Goal: Transaction & Acquisition: Purchase product/service

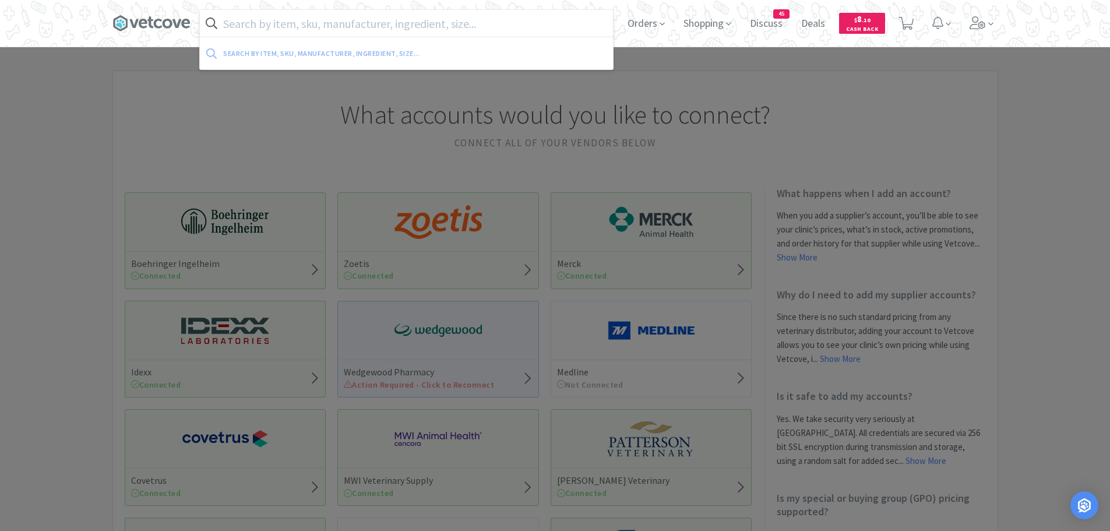
click at [461, 26] on input "text" at bounding box center [406, 23] width 413 height 27
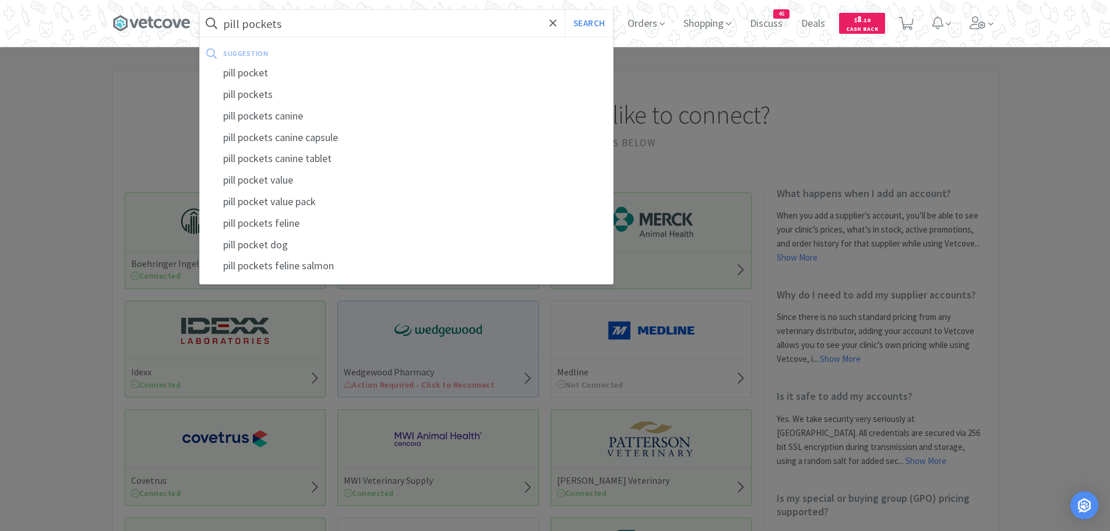
type input "pill pockets"
click at [565, 10] on button "Search" at bounding box center [589, 23] width 48 height 27
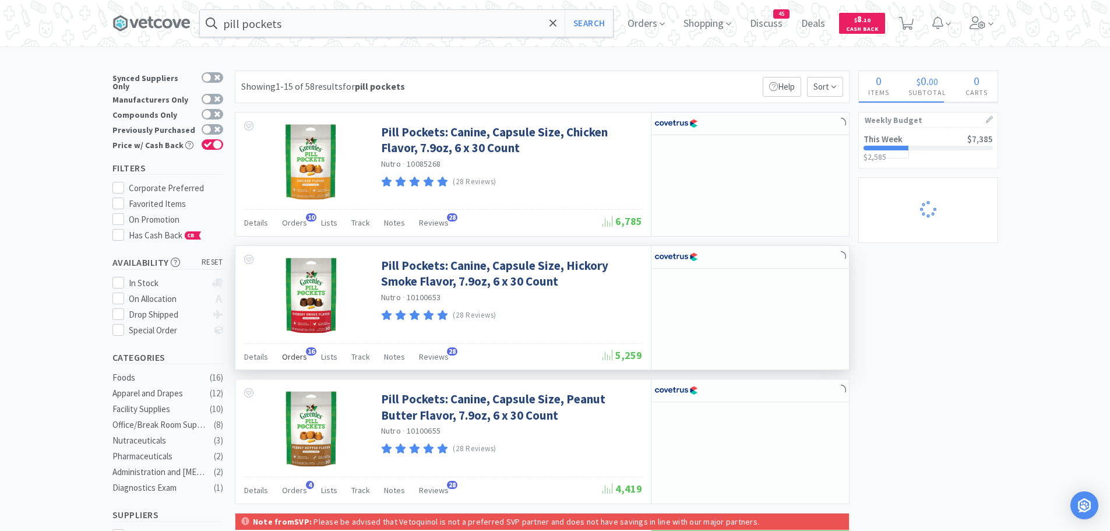
click at [298, 354] on span "Orders" at bounding box center [294, 356] width 25 height 10
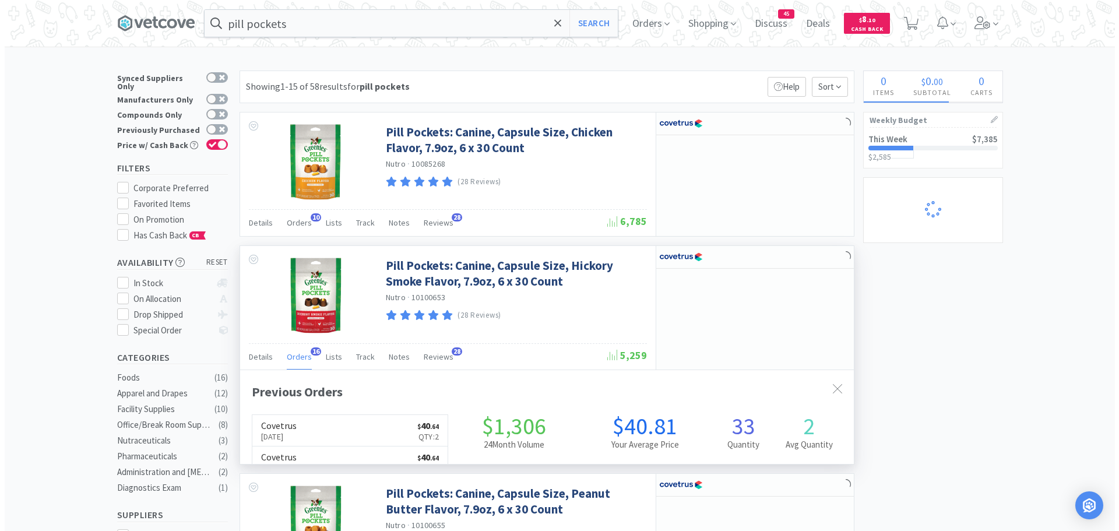
scroll to position [312, 614]
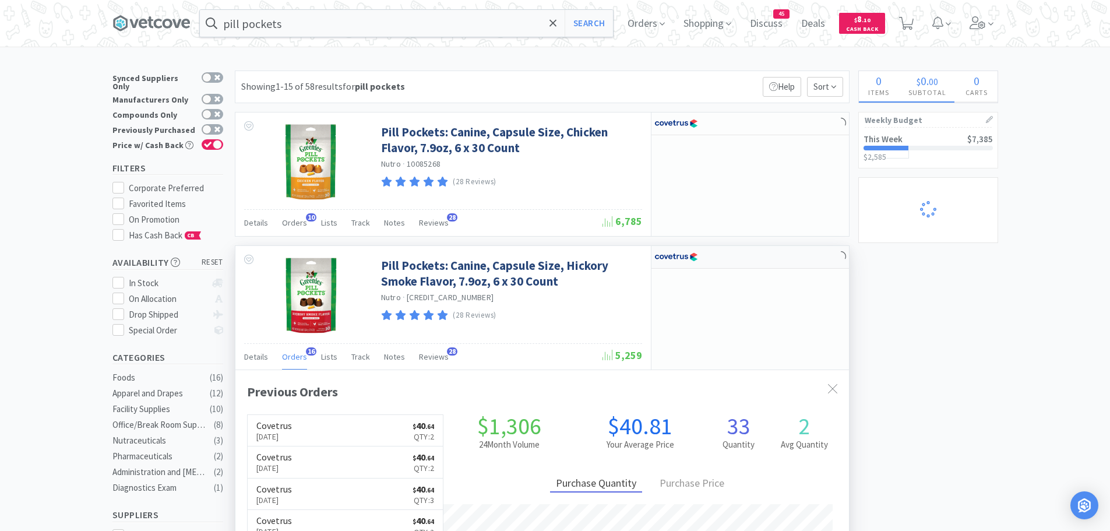
click at [672, 262] on img at bounding box center [677, 256] width 44 height 17
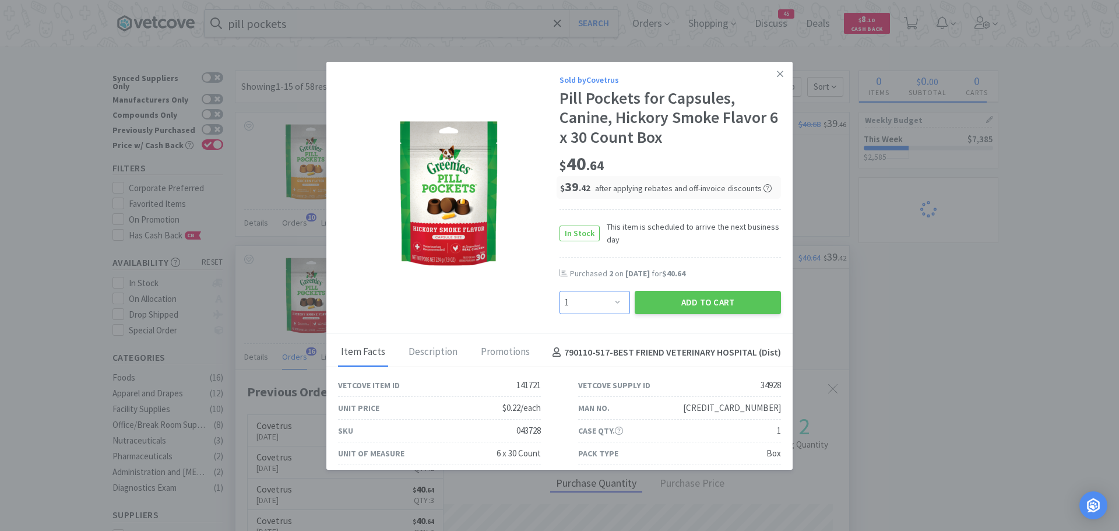
click at [610, 302] on select "Enter Quantity 1 2 3 4 5 6 7 8 9 10 11 12 13 14 15 16 17 18 19 20 Enter Quantity" at bounding box center [595, 302] width 71 height 23
select select "2"
click at [560, 291] on select "Enter Quantity 1 2 3 4 5 6 7 8 9 10 11 12 13 14 15 16 17 18 19 20 Enter Quantity" at bounding box center [595, 302] width 71 height 23
click at [652, 305] on button "Add to Cart" at bounding box center [708, 302] width 146 height 23
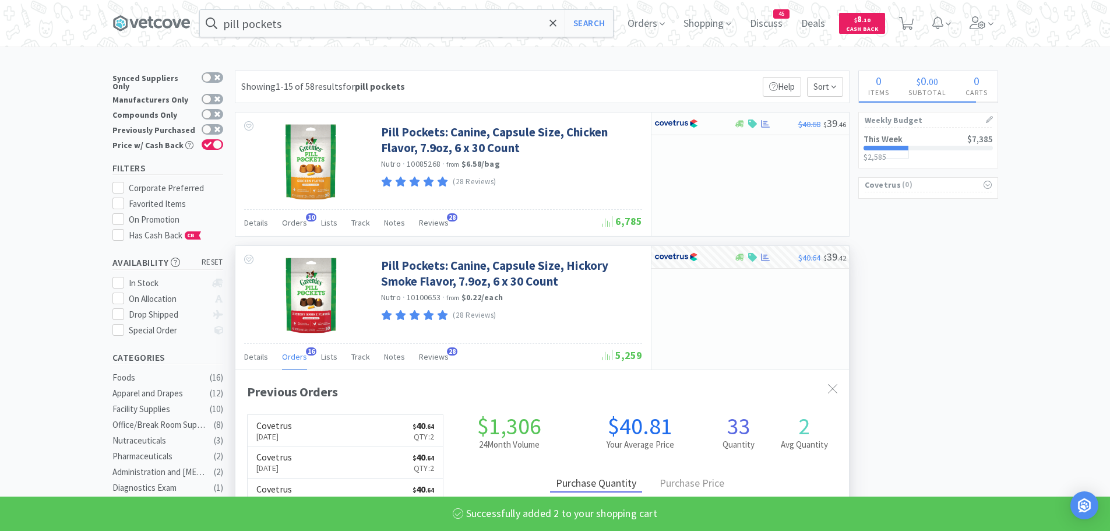
select select "2"
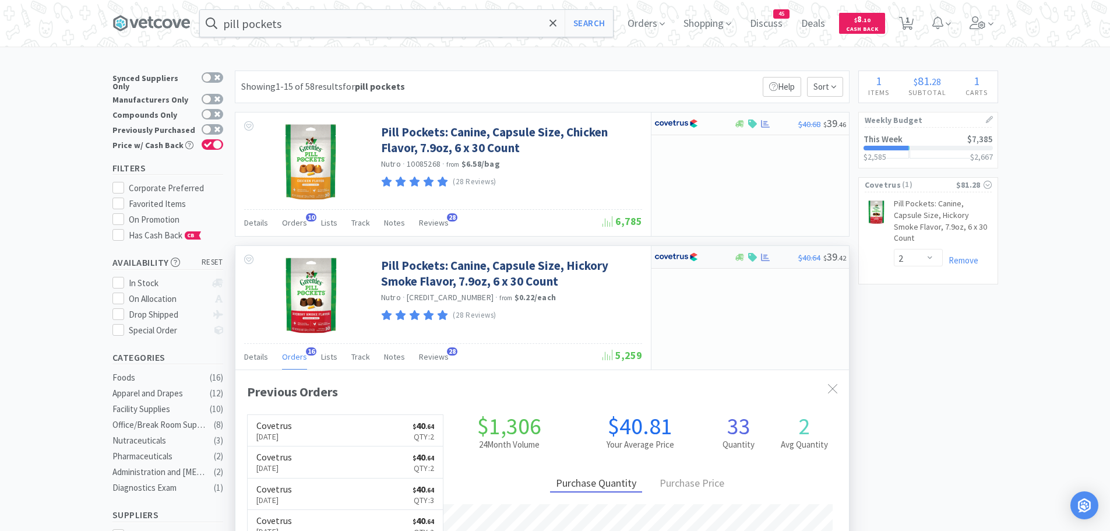
click at [691, 251] on img at bounding box center [677, 256] width 44 height 17
select select "1"
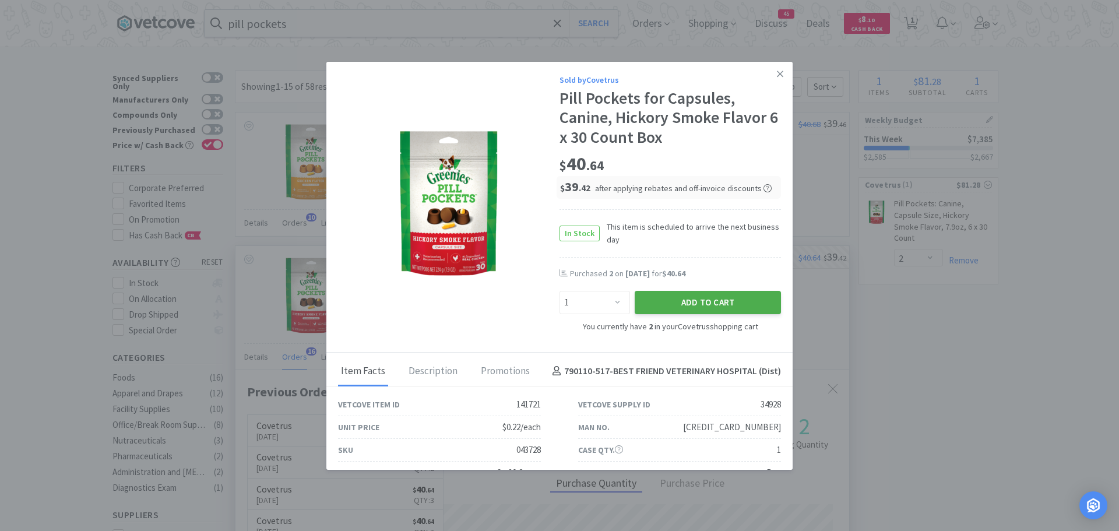
click at [650, 300] on button "Add to Cart" at bounding box center [708, 302] width 146 height 23
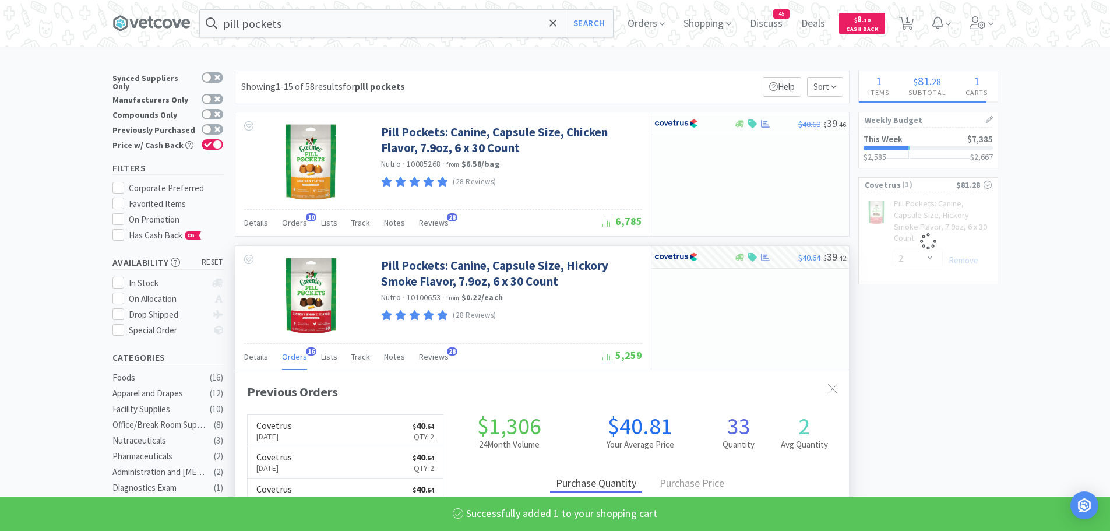
select select "3"
